Goal: Task Accomplishment & Management: Manage account settings

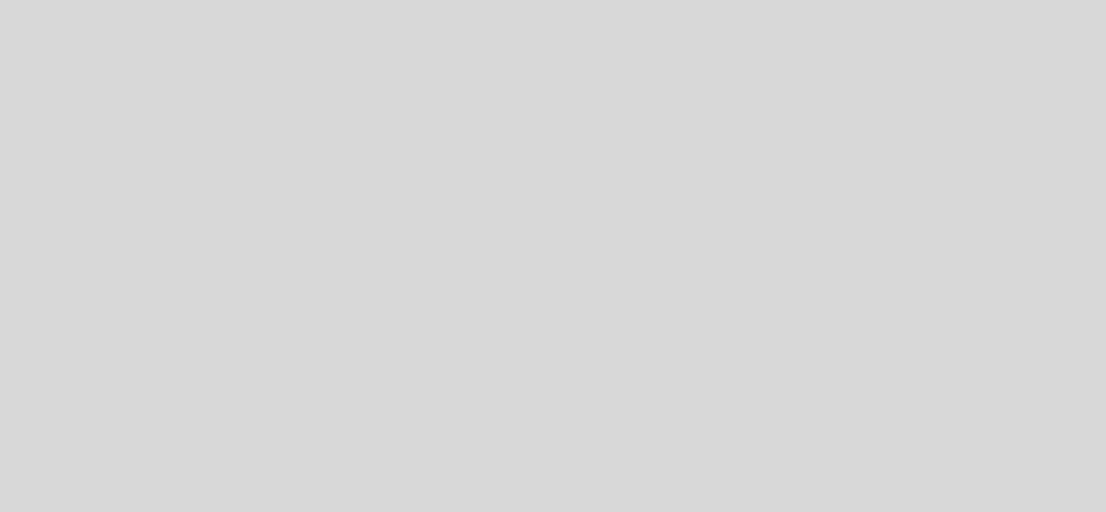
select select "es"
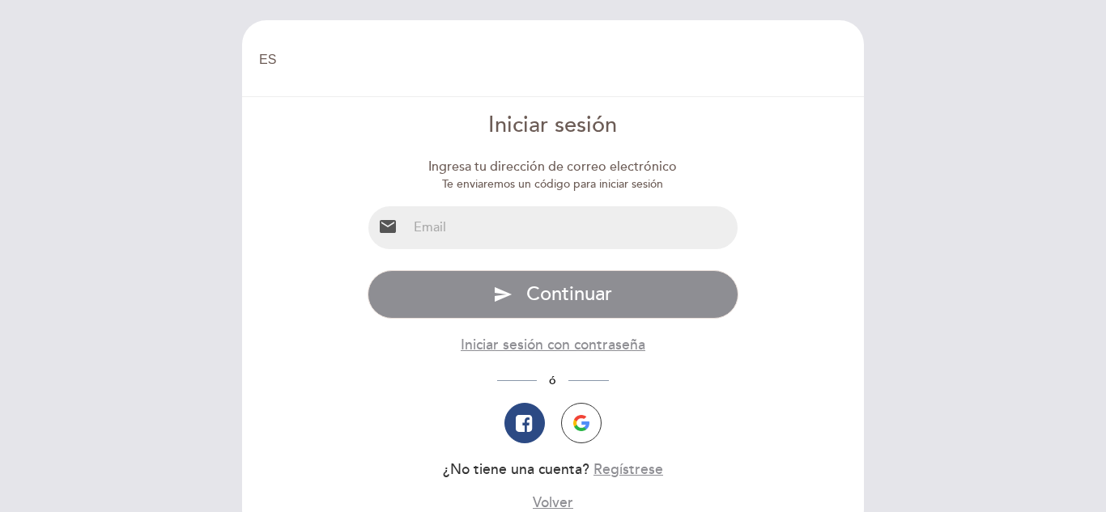
click at [485, 239] on input "email" at bounding box center [572, 227] width 331 height 43
type input "[EMAIL_ADDRESS][DOMAIN_NAME]"
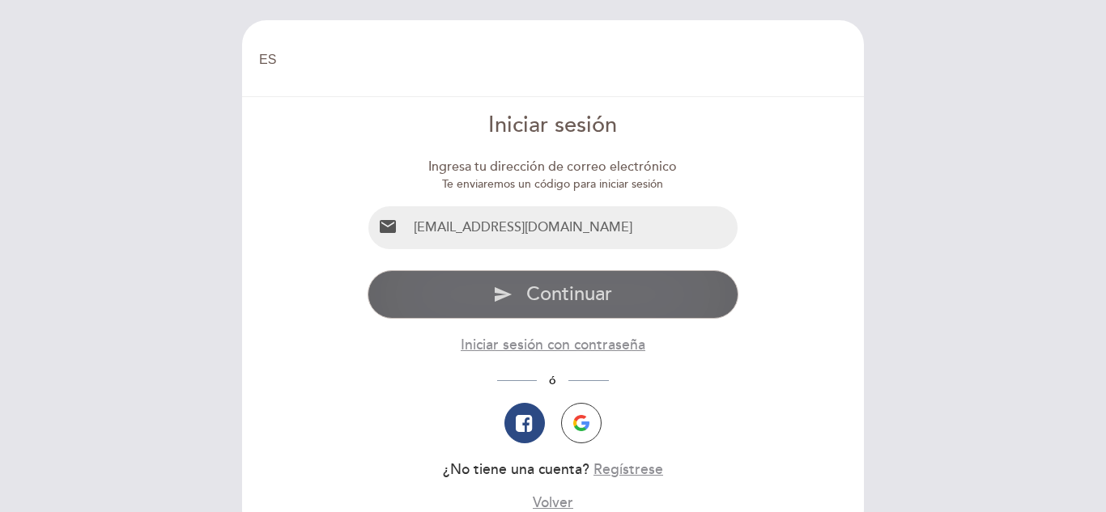
click at [590, 302] on span "Continuar" at bounding box center [569, 294] width 86 height 23
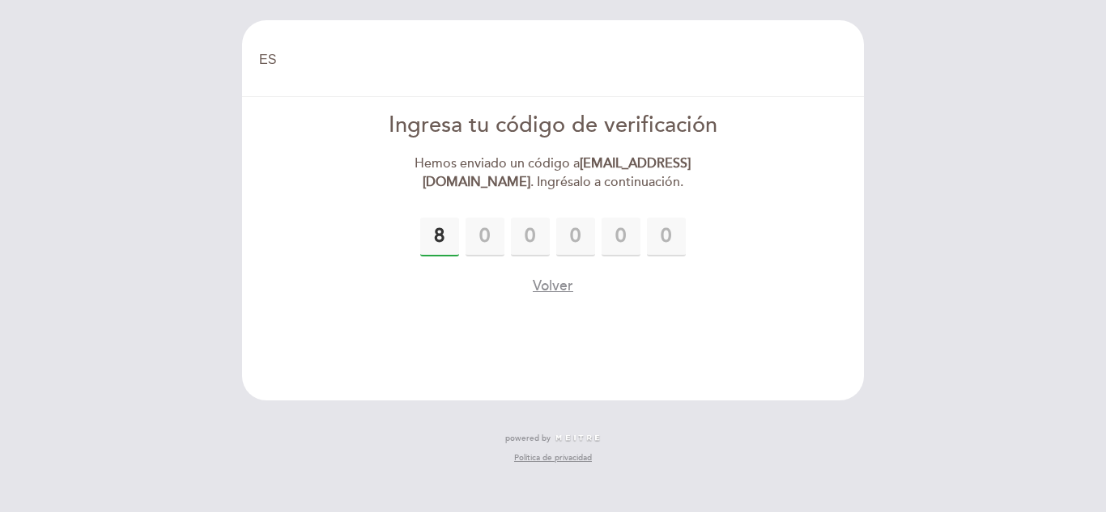
type input "8"
type input "1"
type input "4"
type input "0"
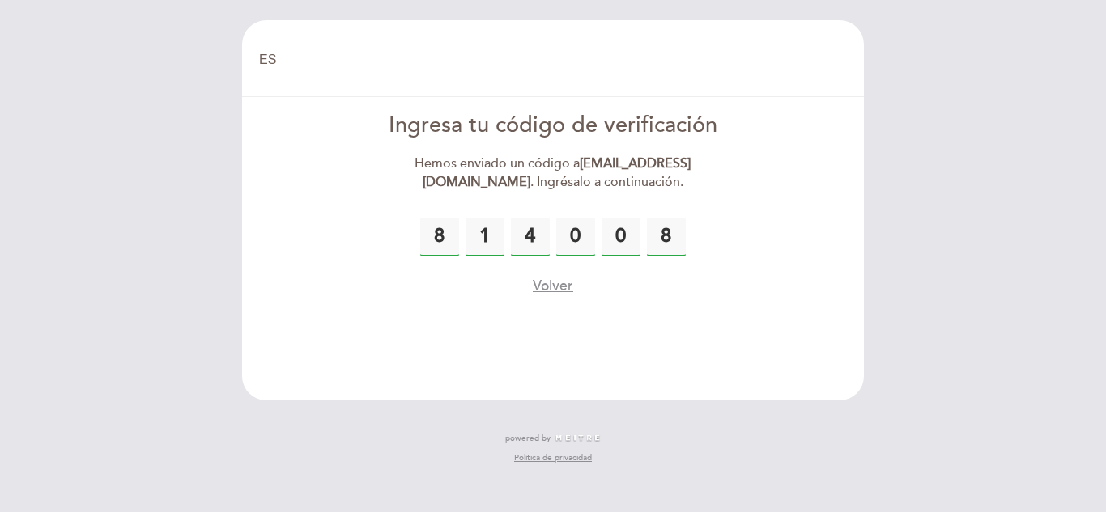
type input "8"
